Goal: Task Accomplishment & Management: Use online tool/utility

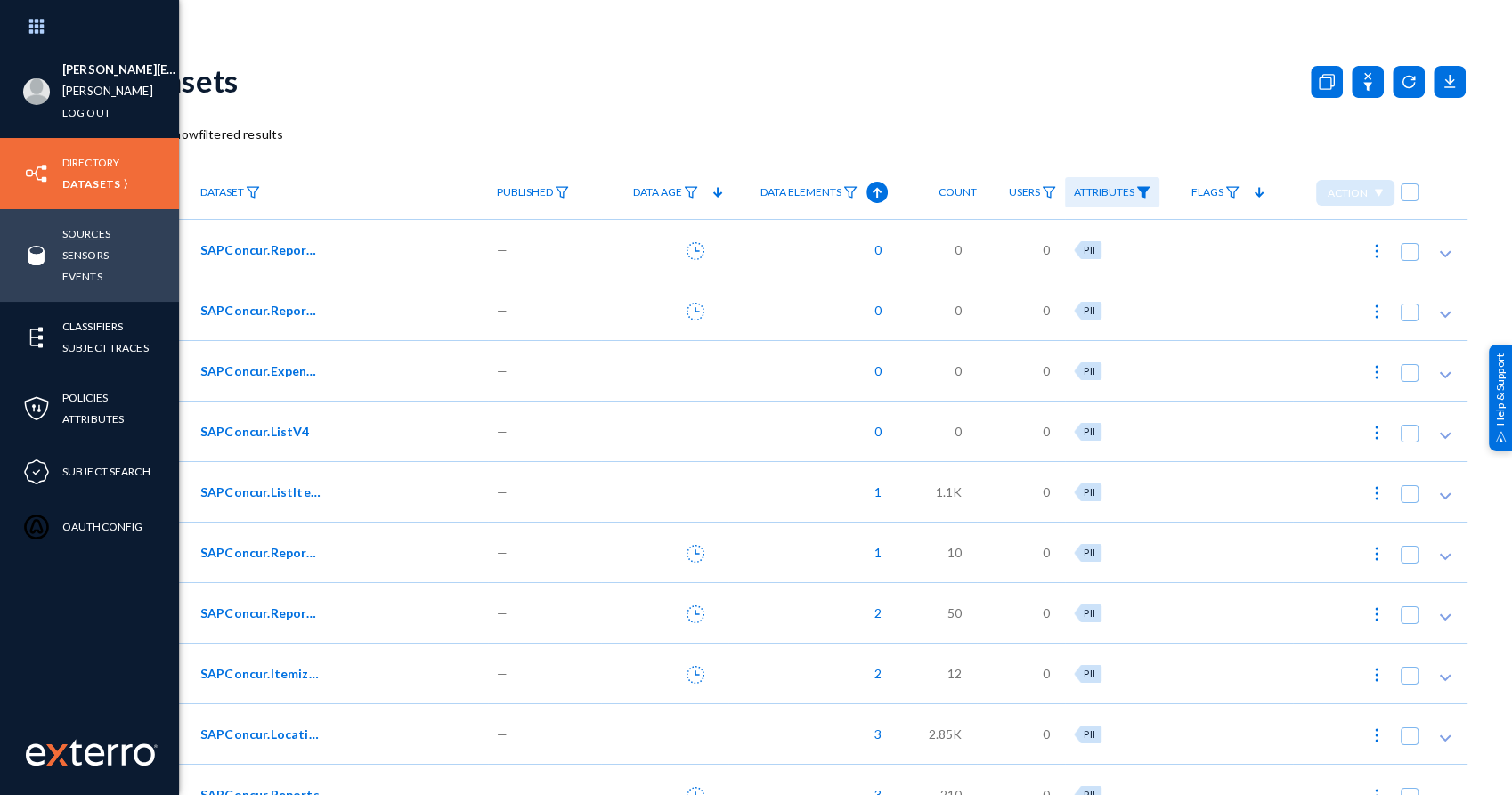
click at [90, 235] on link "Sources" at bounding box center [86, 233] width 49 height 20
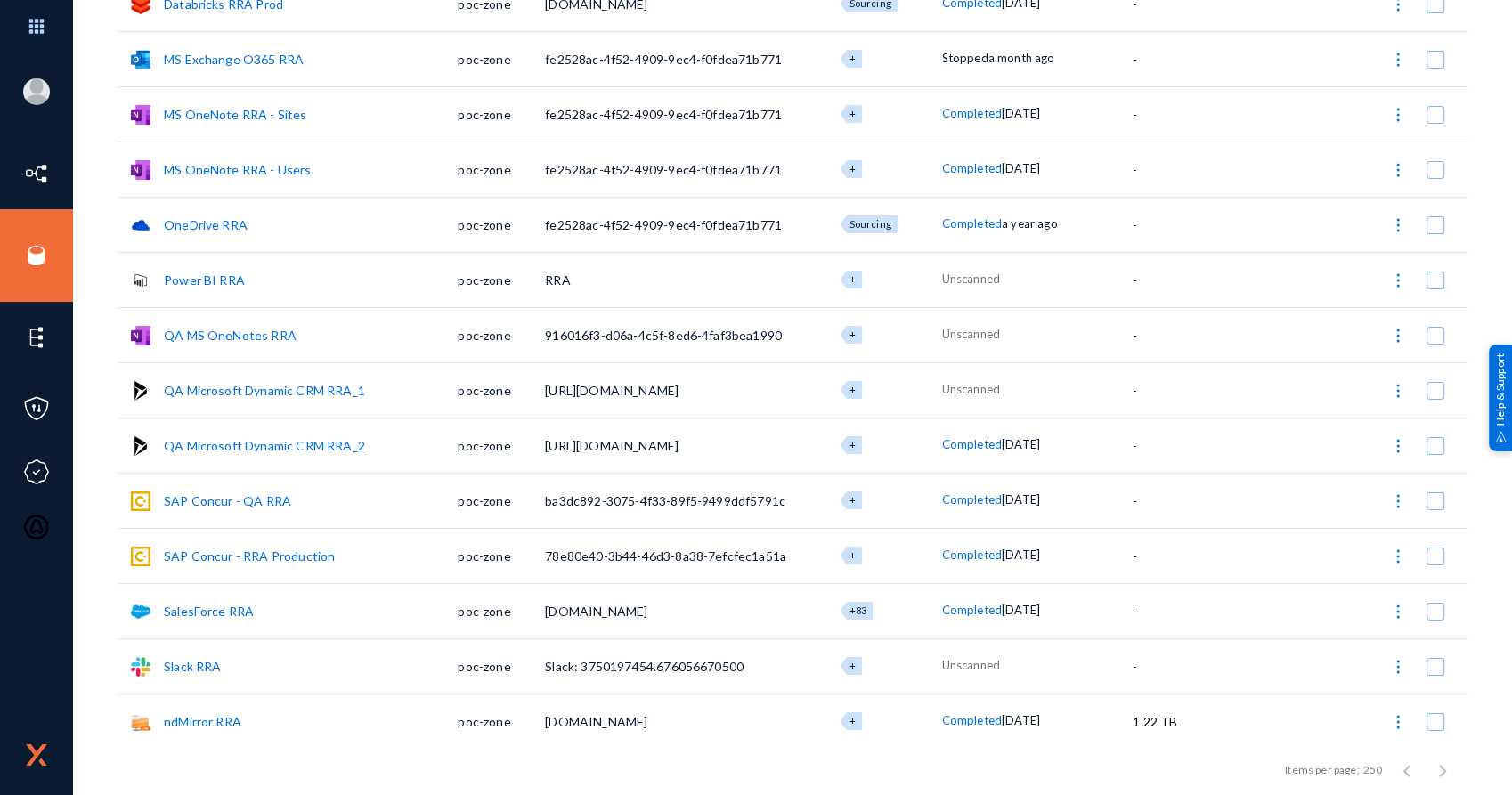
scroll to position [310, 0]
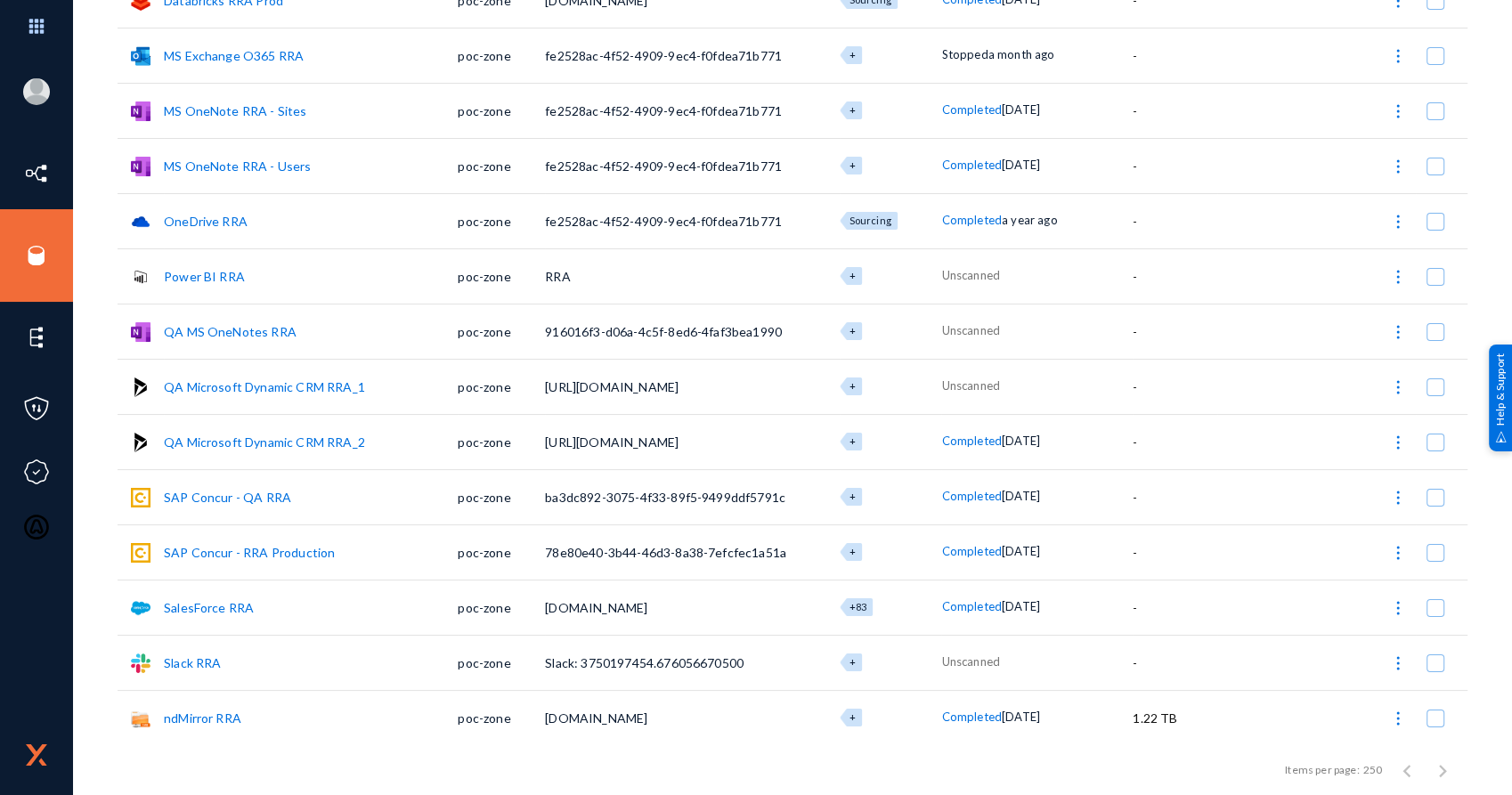
click at [1430, 612] on span at bounding box center [1435, 608] width 17 height 17
click at [1434, 616] on input "checkbox" at bounding box center [1435, 617] width 2 height 2
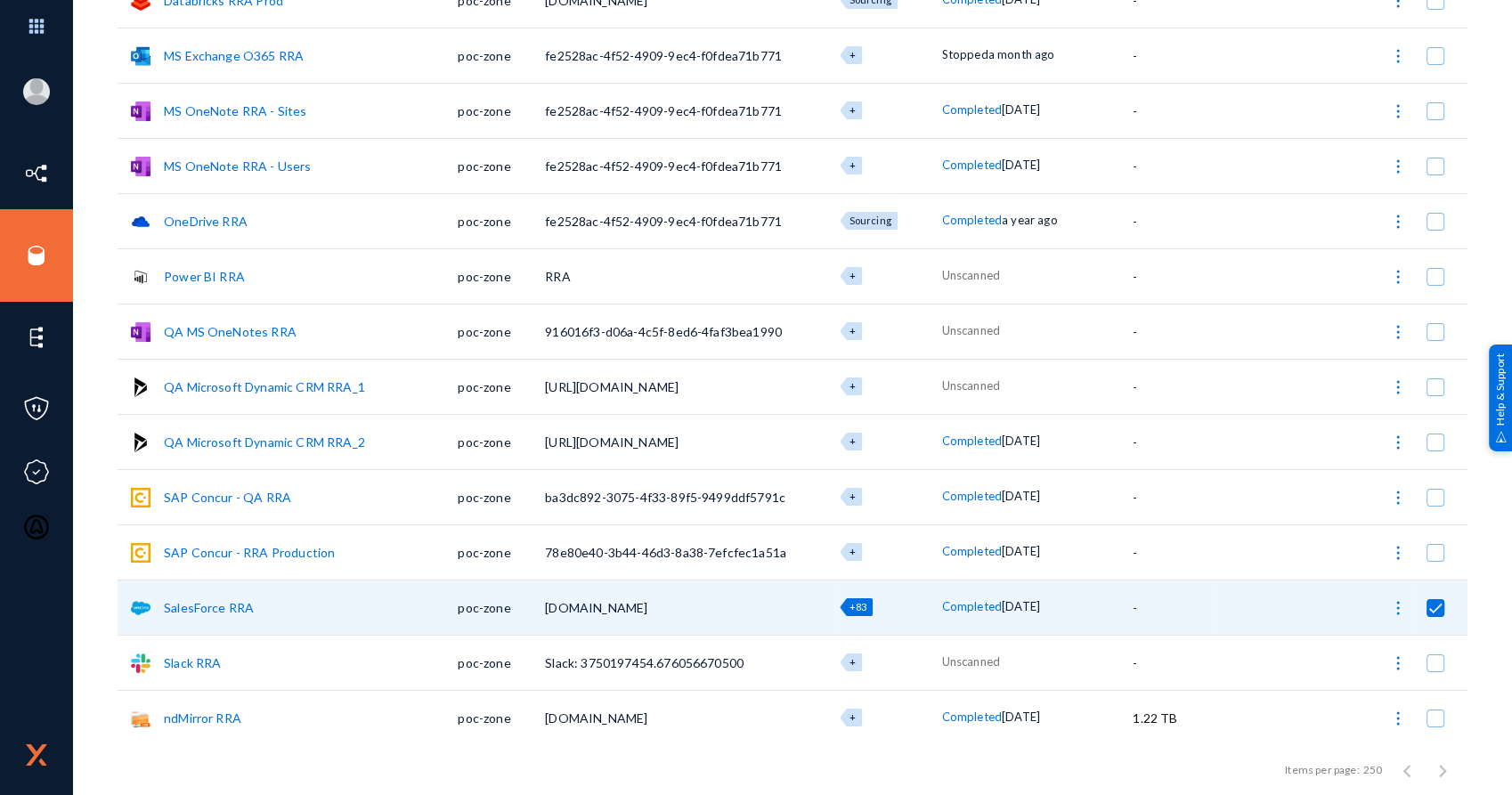
click at [1397, 610] on img at bounding box center [1397, 608] width 17 height 17
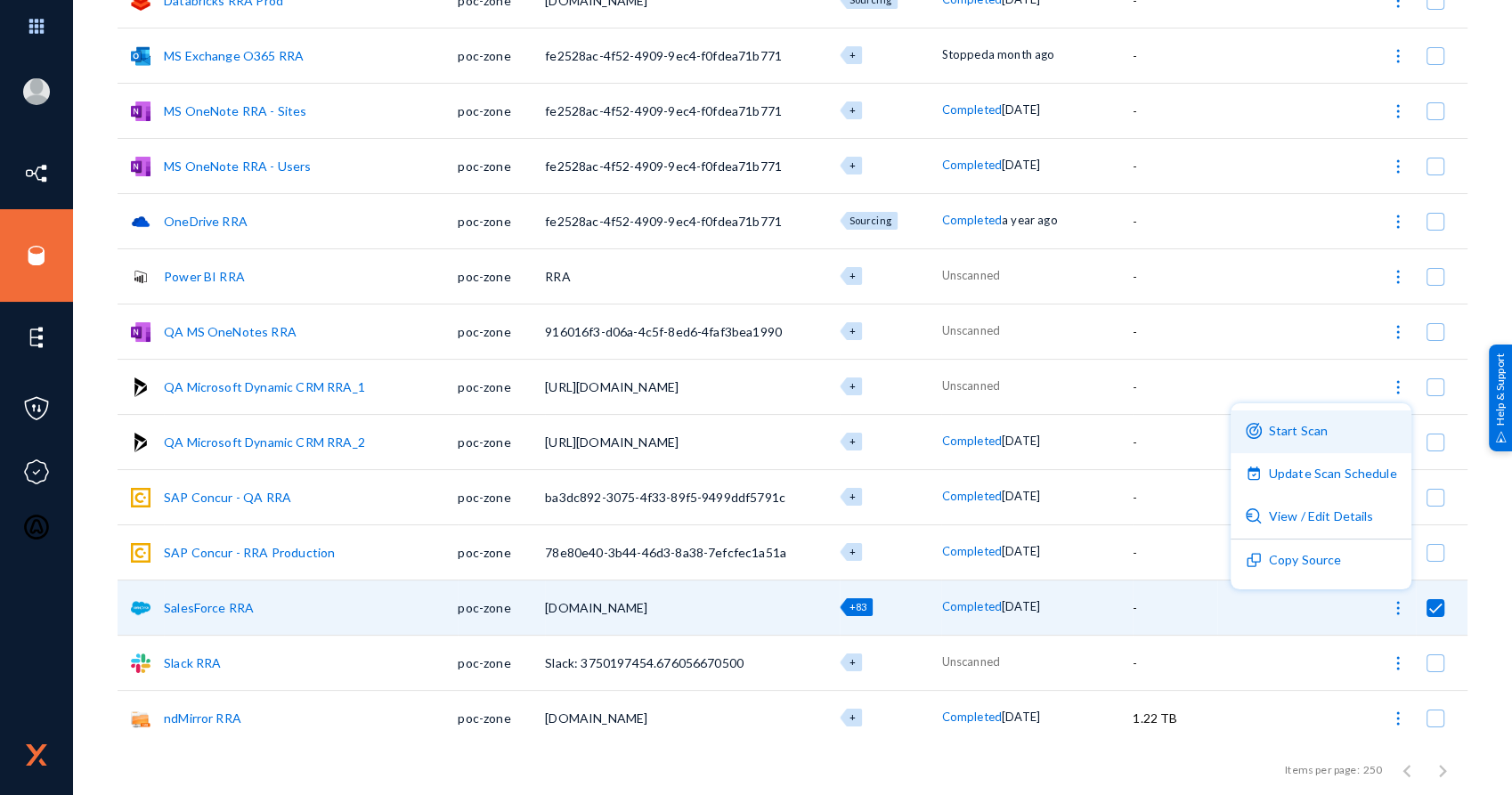
click at [1313, 426] on button "Start Scan" at bounding box center [1321, 432] width 181 height 43
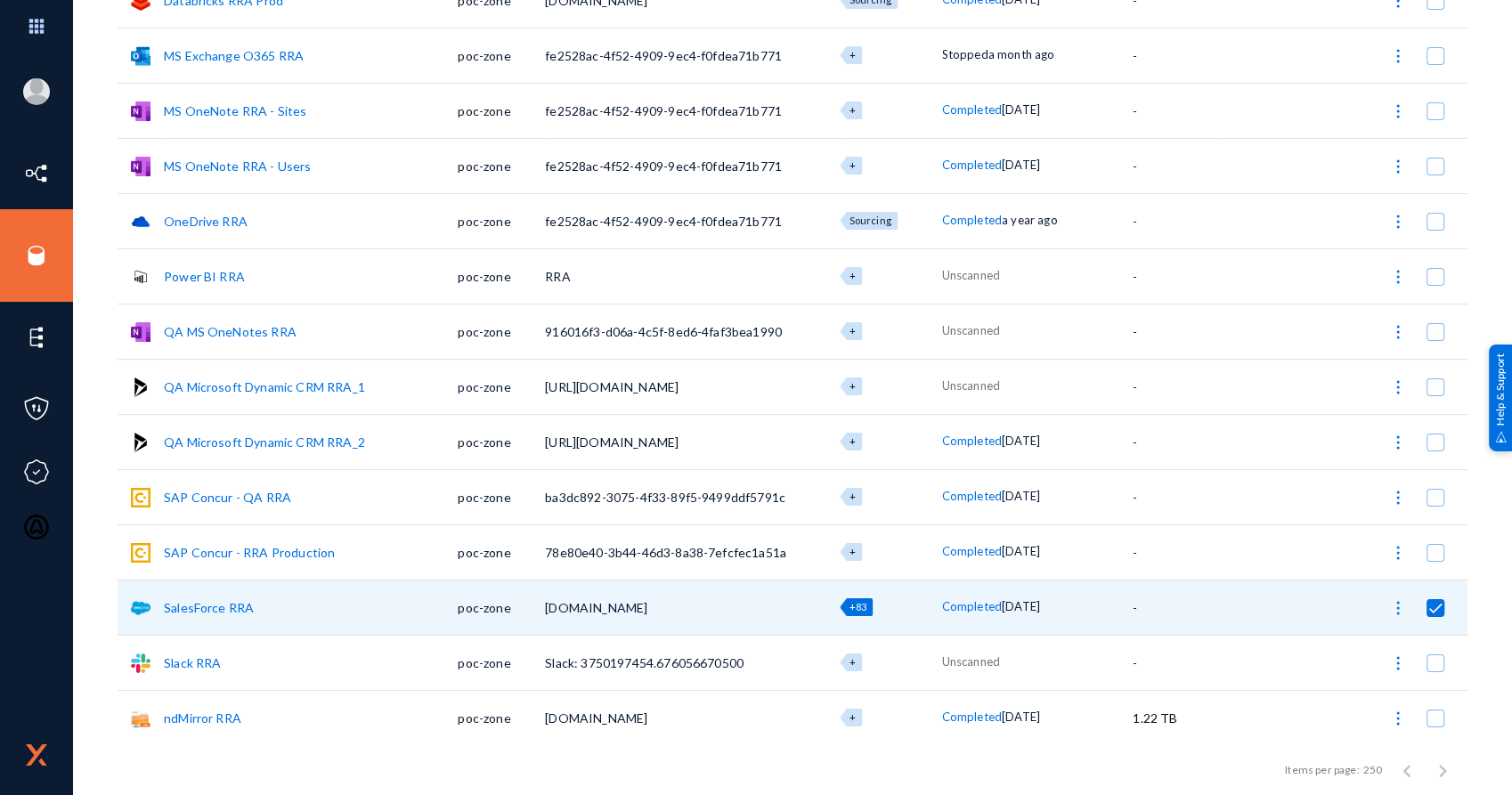
checkbox input "false"
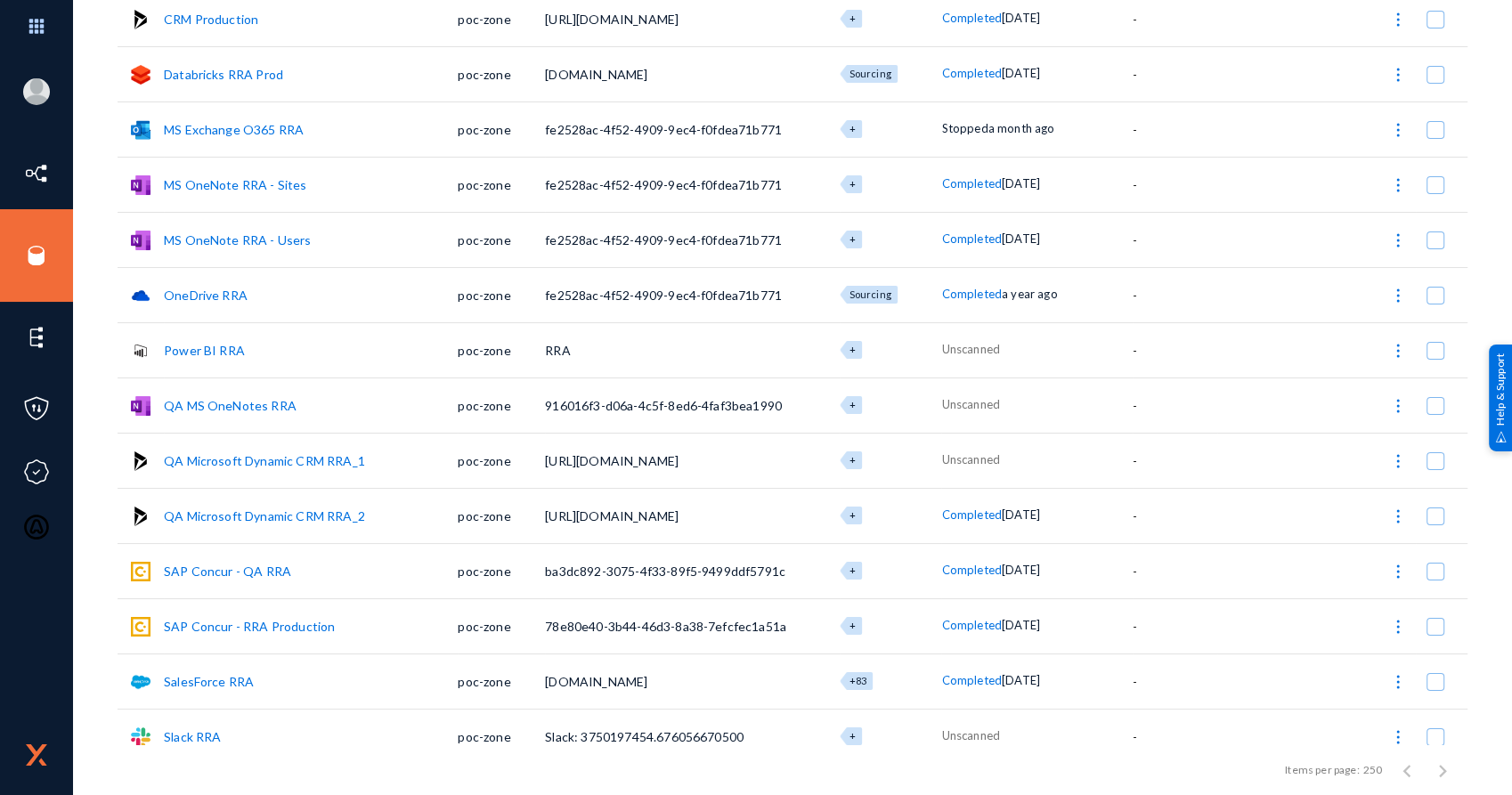
scroll to position [211, 0]
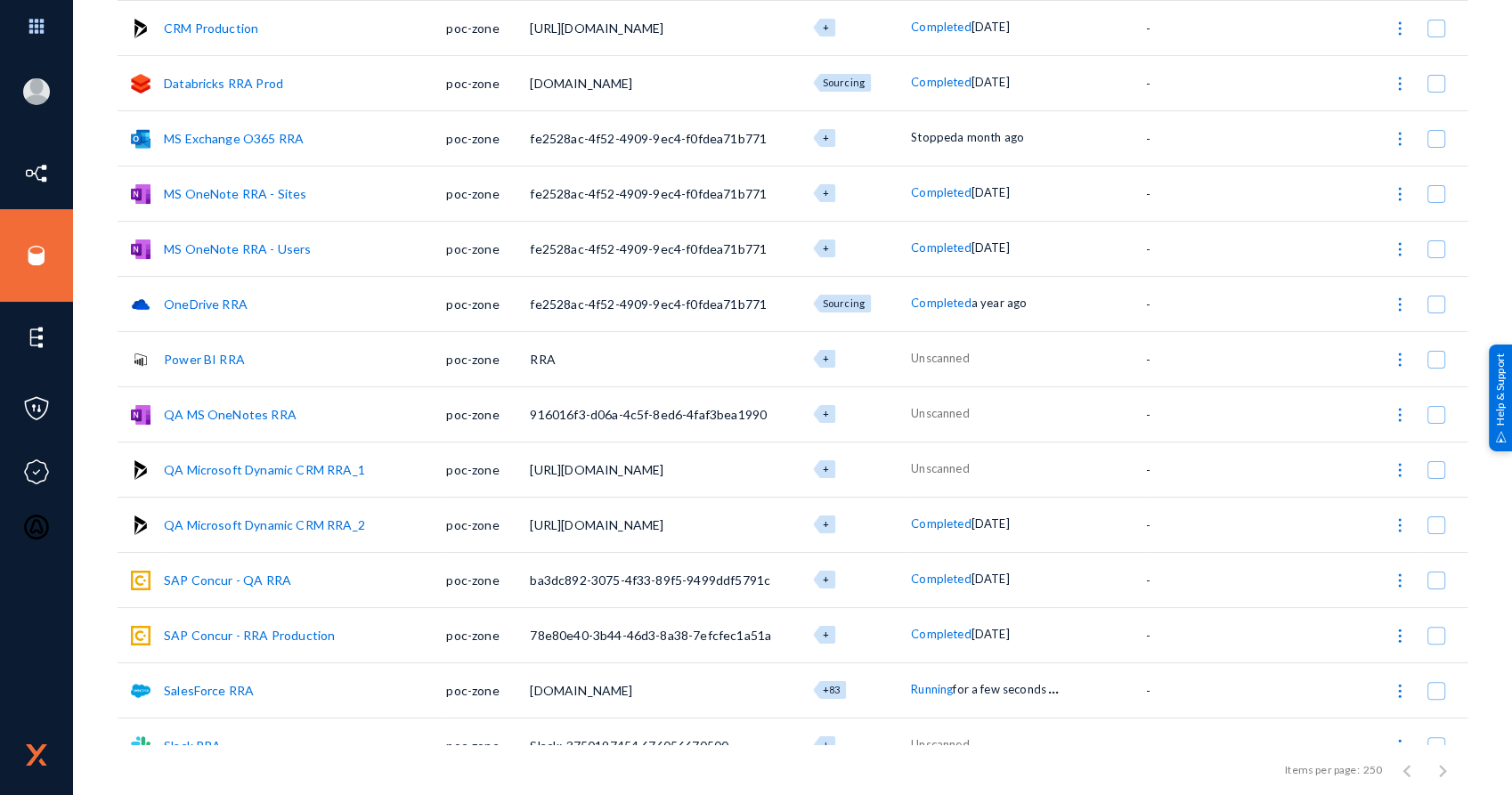
scroll to position [211, 0]
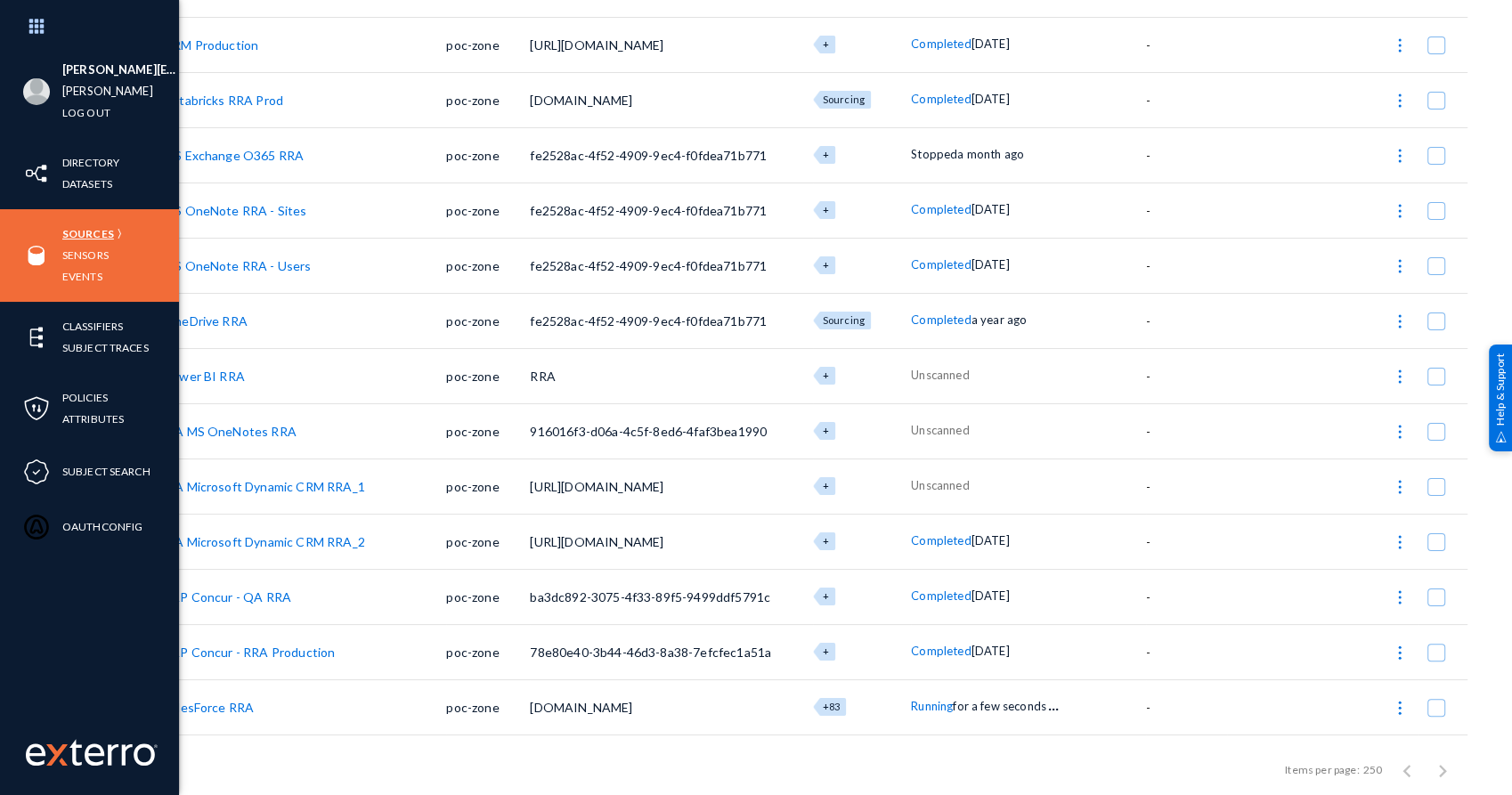
click at [86, 233] on link "Sources" at bounding box center [87, 233] width 51 height 20
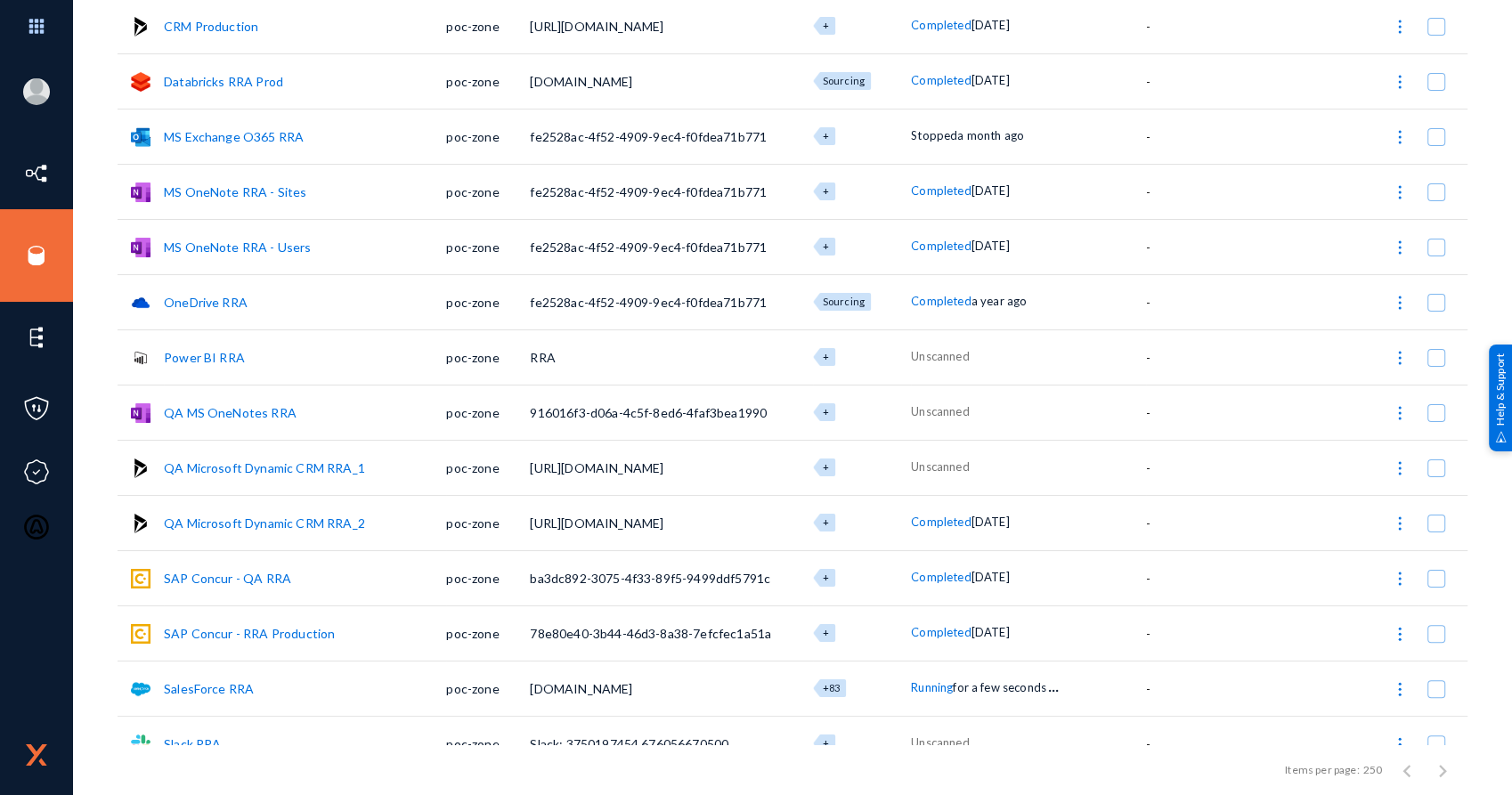
scroll to position [310, 0]
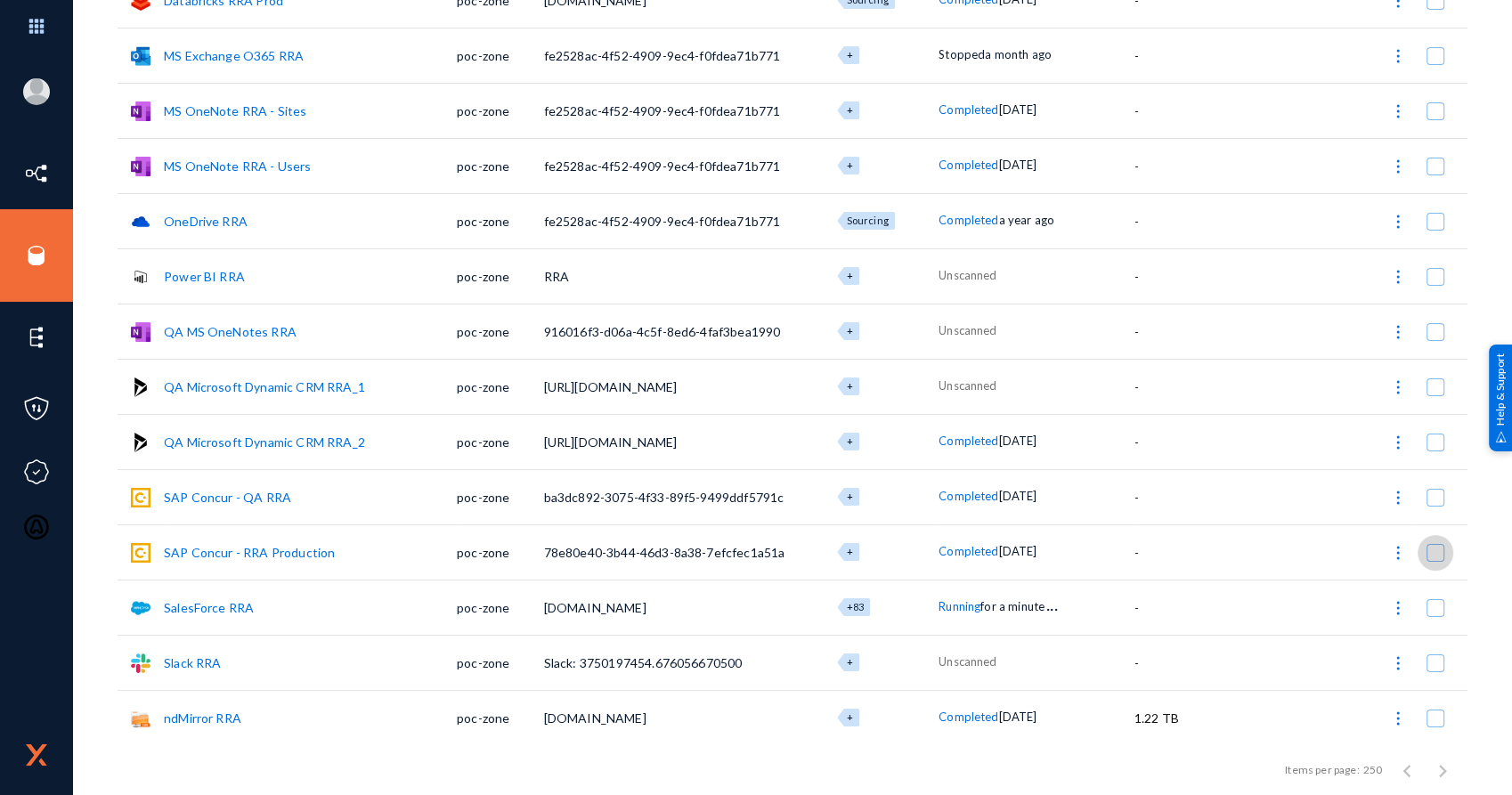
click at [1433, 555] on span at bounding box center [1435, 553] width 17 height 17
click at [1434, 561] on input "checkbox" at bounding box center [1435, 562] width 2 height 2
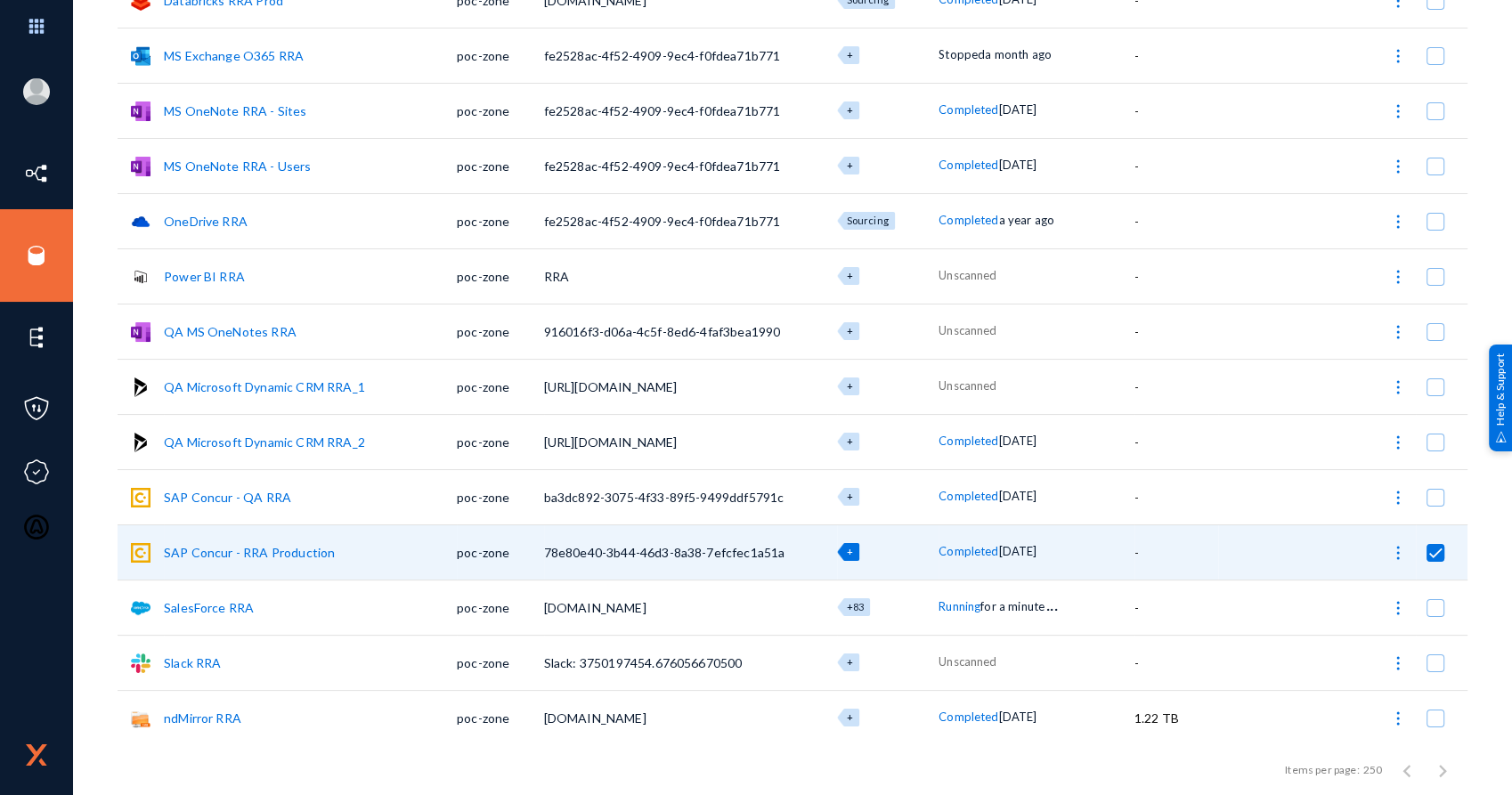
click at [1397, 551] on img at bounding box center [1397, 553] width 17 height 17
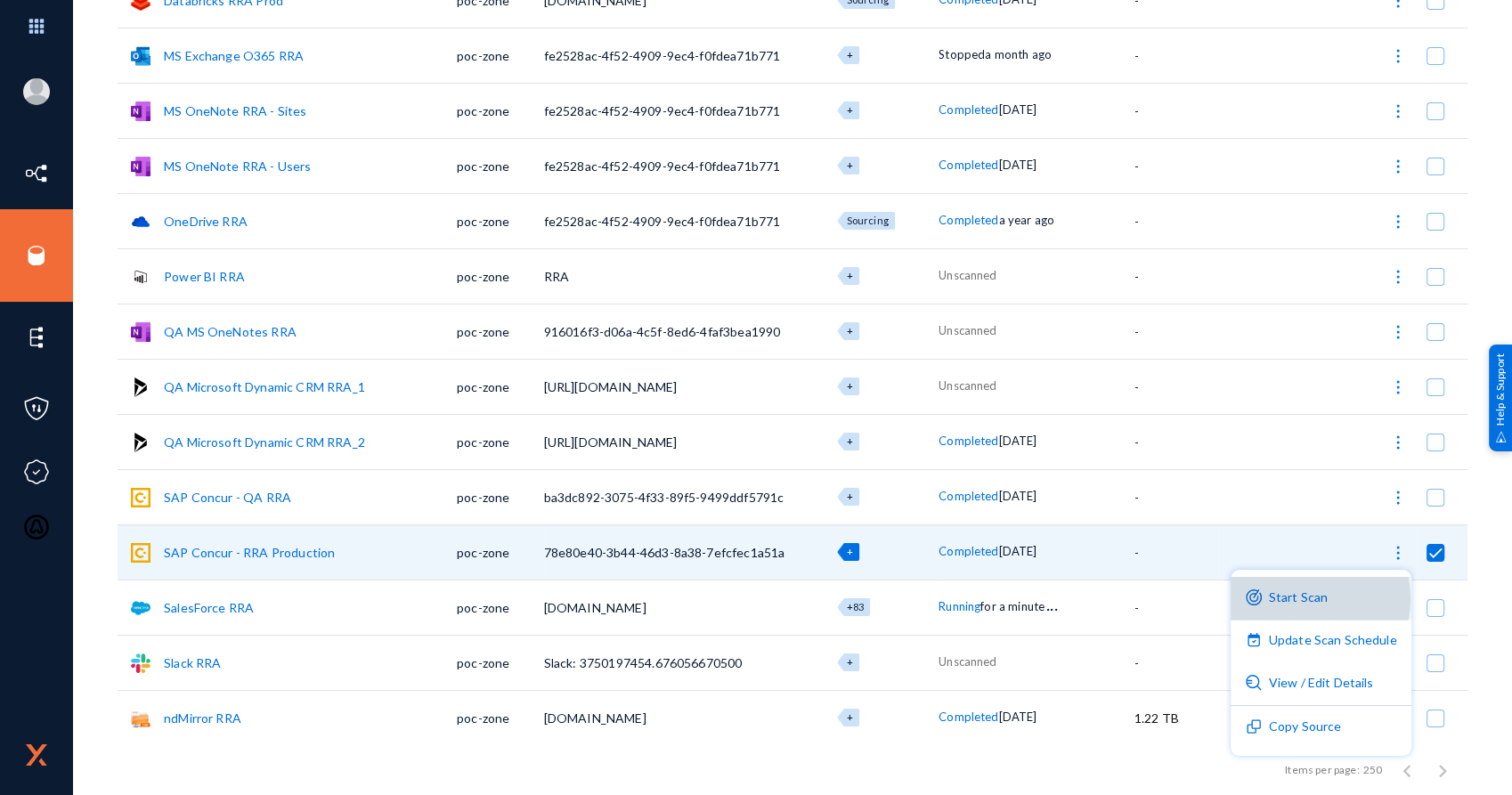
click at [1301, 599] on button "Start Scan" at bounding box center [1321, 599] width 181 height 43
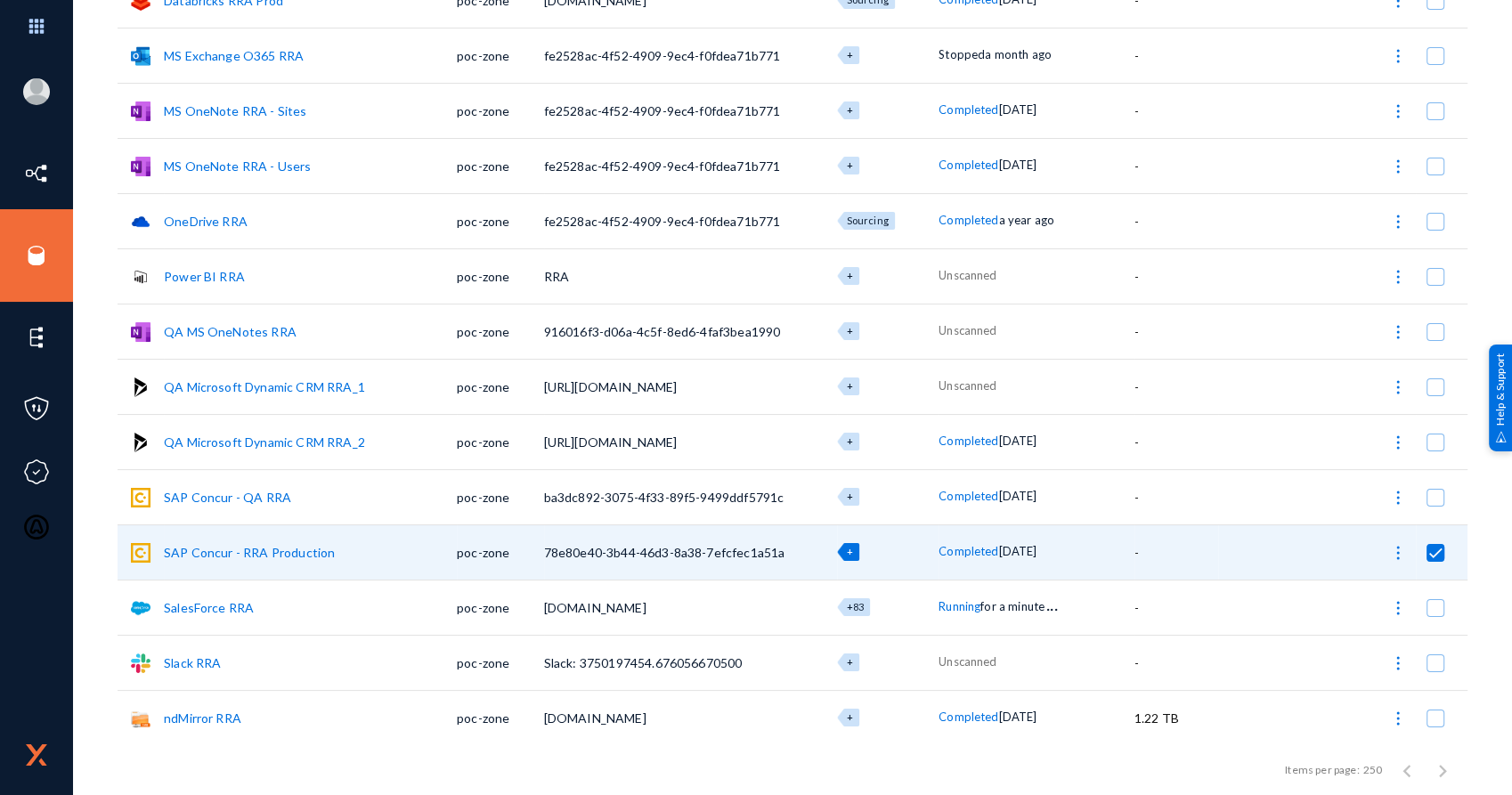
checkbox input "false"
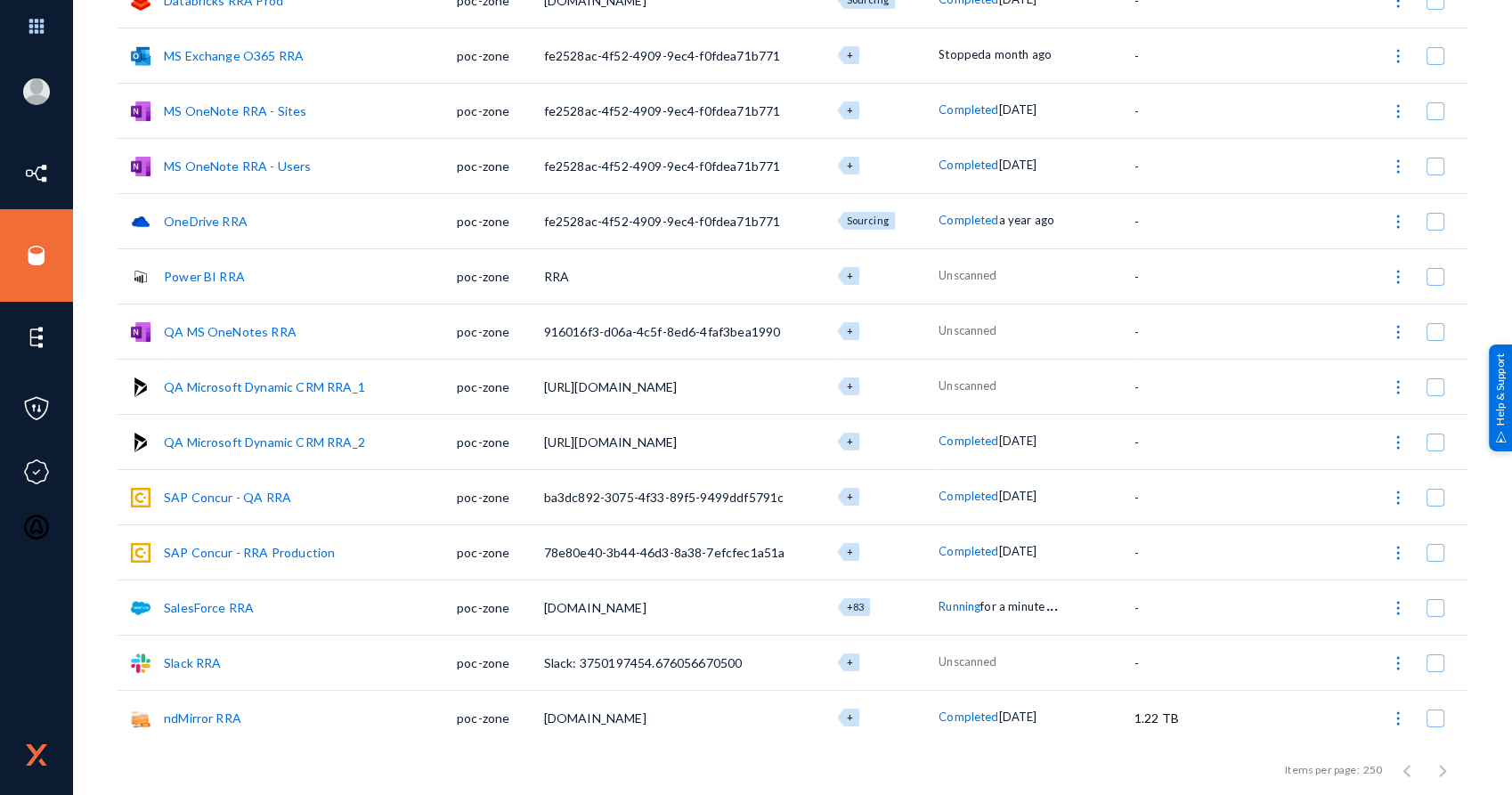
scroll to position [0, 0]
